Goal: Check status: Check status

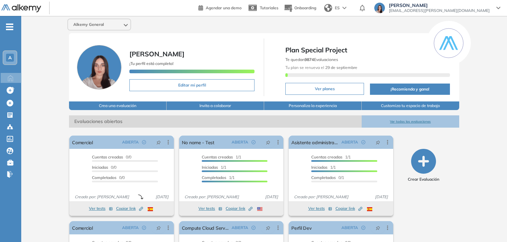
click at [9, 61] on div "A" at bounding box center [10, 58] width 8 height 8
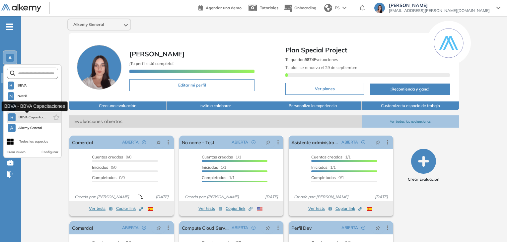
click at [27, 115] on span "BBVA Capacitac..." at bounding box center [32, 117] width 28 height 5
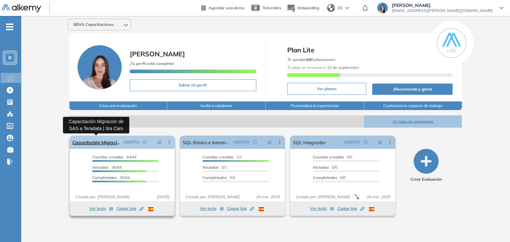
click at [99, 137] on link "Capacitación Migración de SAS a Teradata | 3ra Cam" at bounding box center [96, 142] width 48 height 13
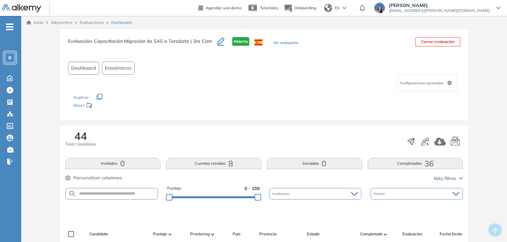
click at [404, 164] on button "Completadas 36" at bounding box center [416, 163] width 96 height 11
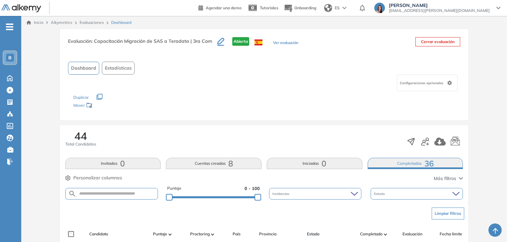
scroll to position [66, 0]
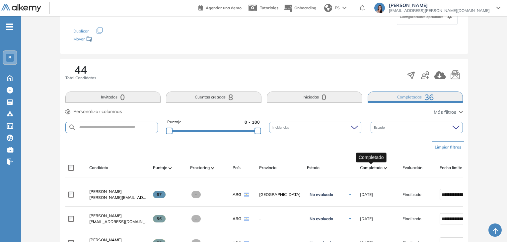
click at [371, 169] on span "Completado" at bounding box center [371, 168] width 23 height 6
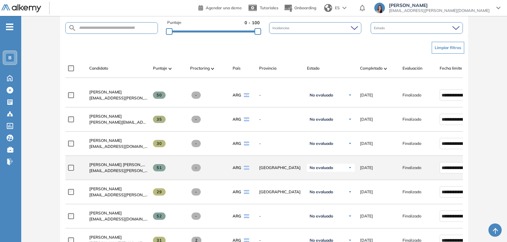
scroll to position [199, 0]
